Goal: Transaction & Acquisition: Purchase product/service

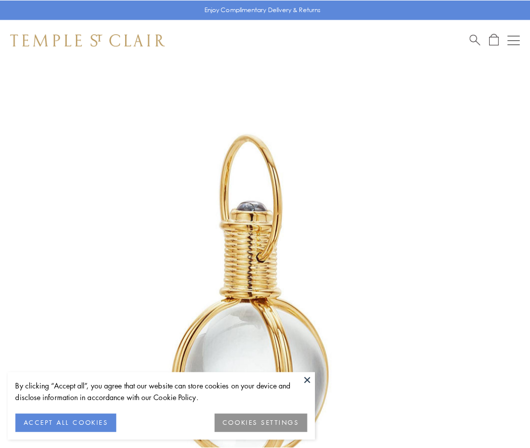
scroll to position [264, 0]
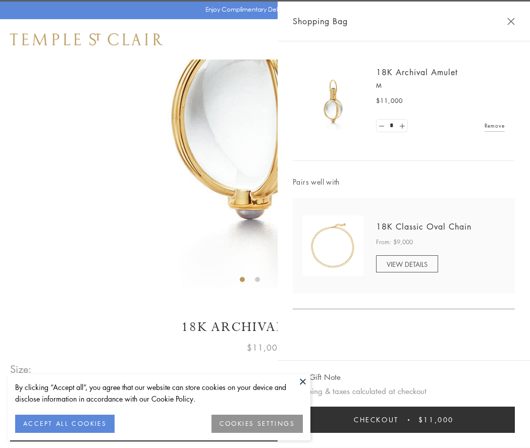
click at [404, 420] on button "Checkout $11,000" at bounding box center [404, 420] width 222 height 26
